Goal: Task Accomplishment & Management: Manage account settings

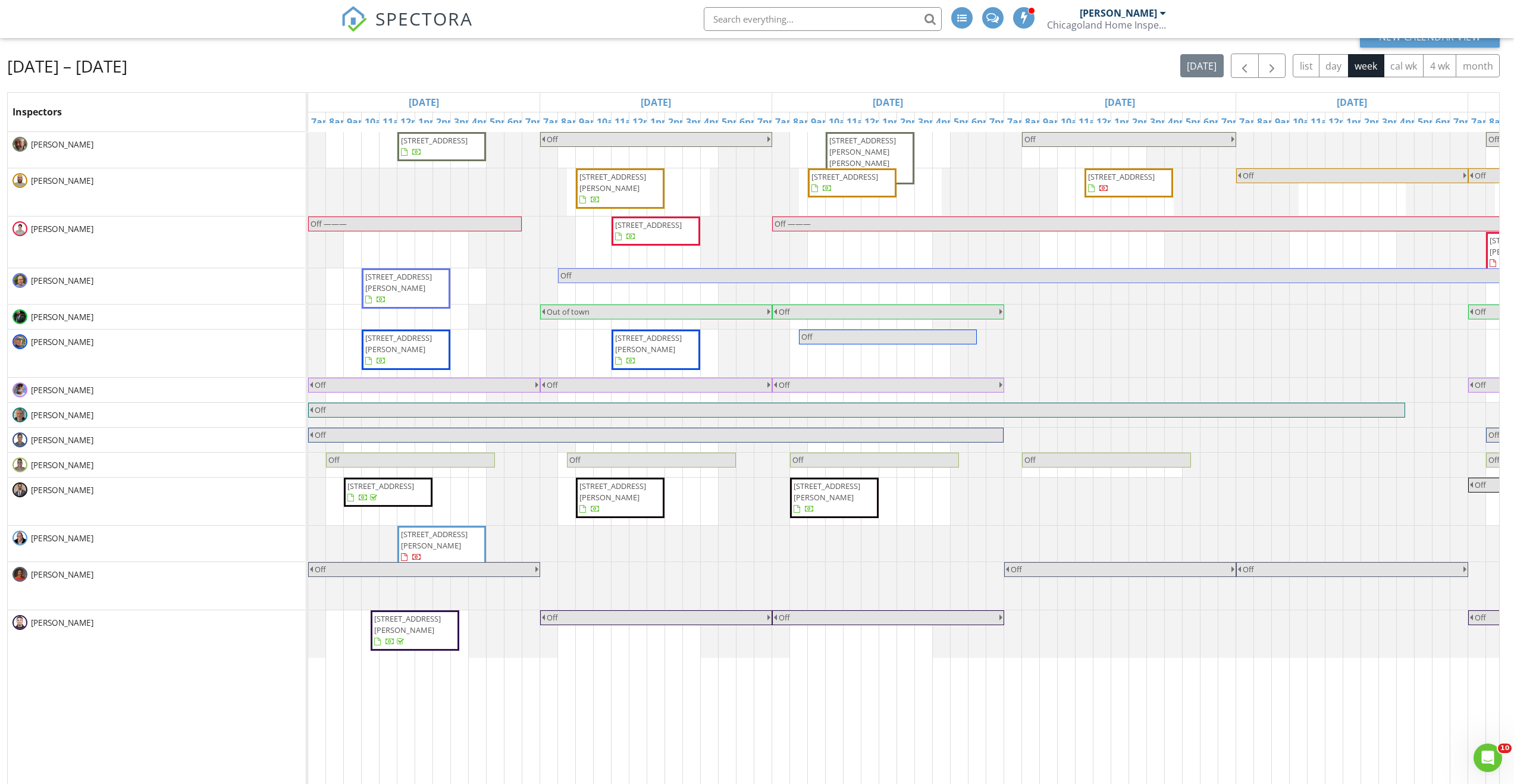
scroll to position [158, 0]
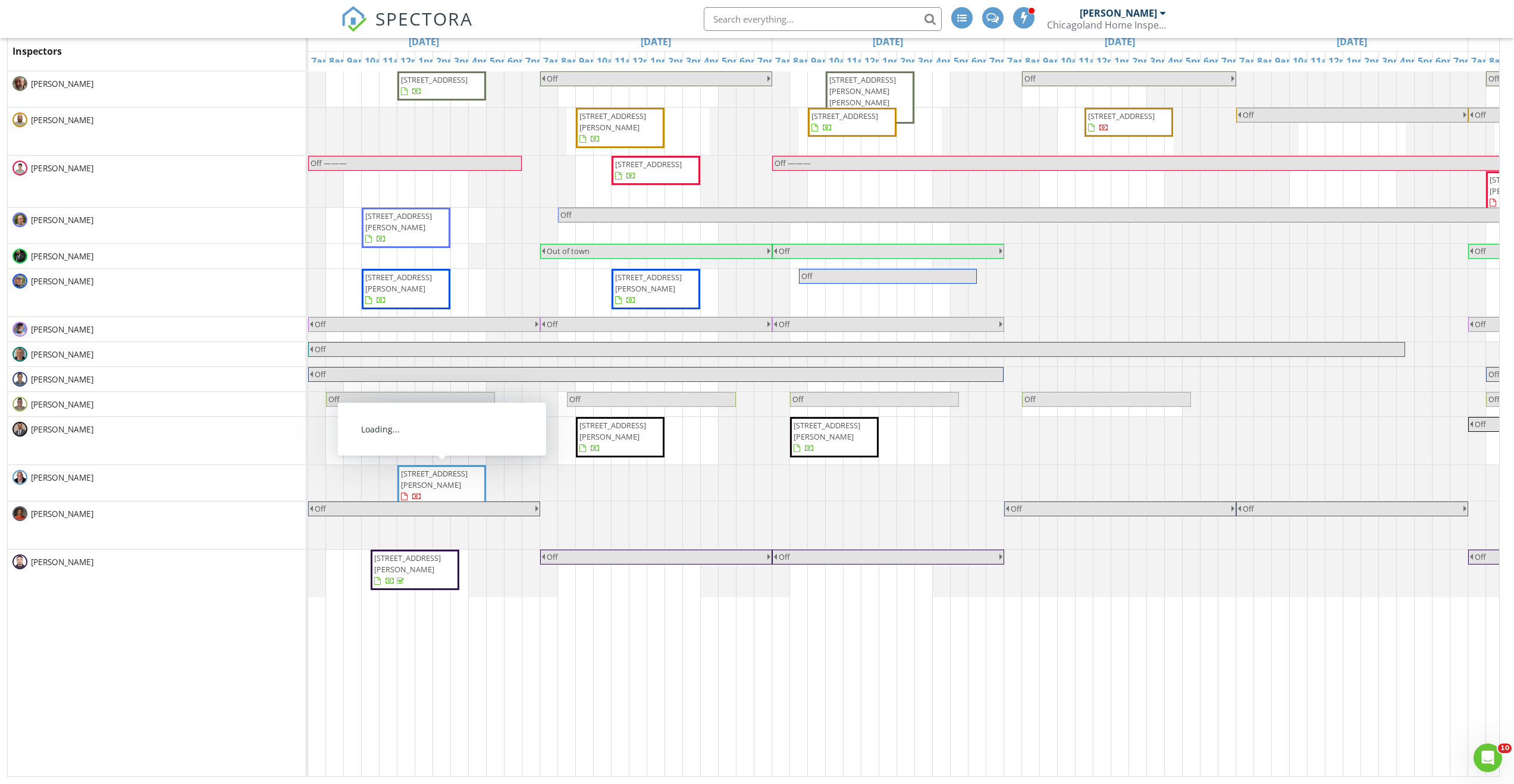
click at [426, 473] on span "1201 Harms Rd, Glenview 60025" at bounding box center [434, 479] width 67 height 22
